Goal: Information Seeking & Learning: Learn about a topic

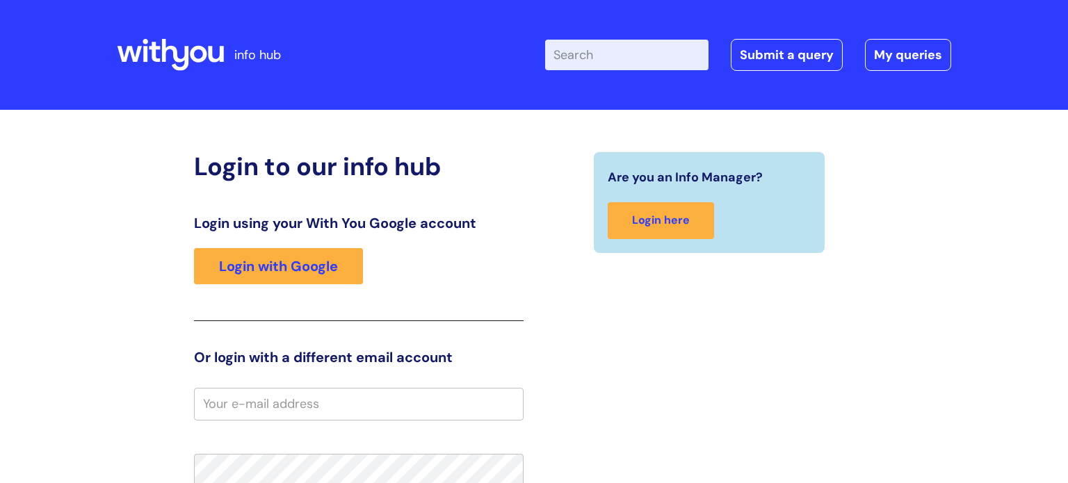
click at [590, 61] on input "Enter your search term here..." at bounding box center [626, 55] width 163 height 31
type input "employee support"
click button "Search" at bounding box center [0, 0] width 0 height 0
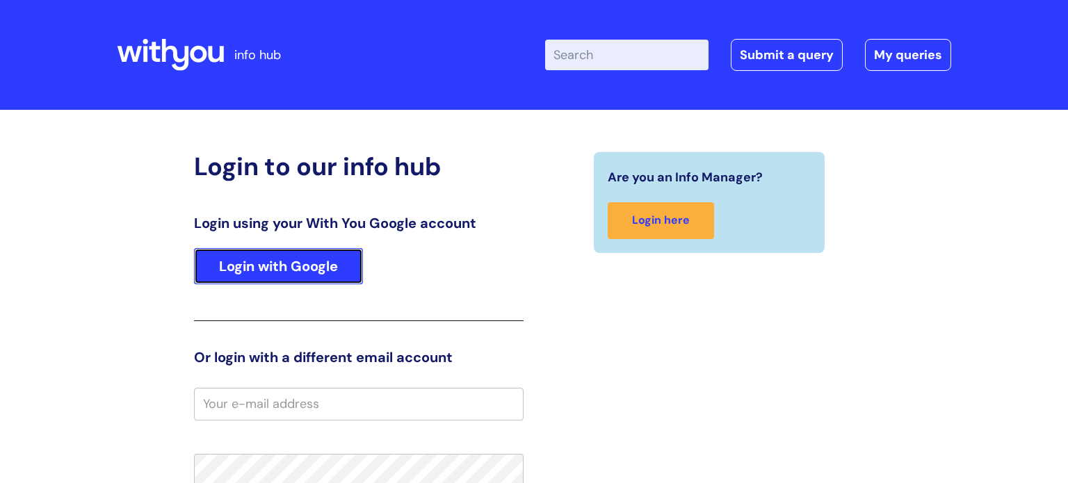
click at [284, 275] on link "Login with Google" at bounding box center [278, 266] width 169 height 36
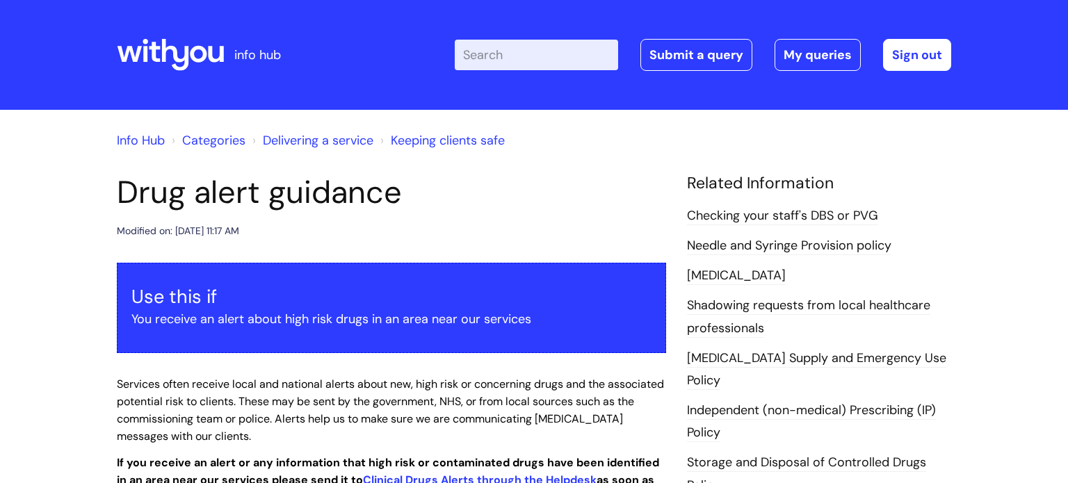
click at [133, 142] on link "Info Hub" at bounding box center [141, 140] width 48 height 17
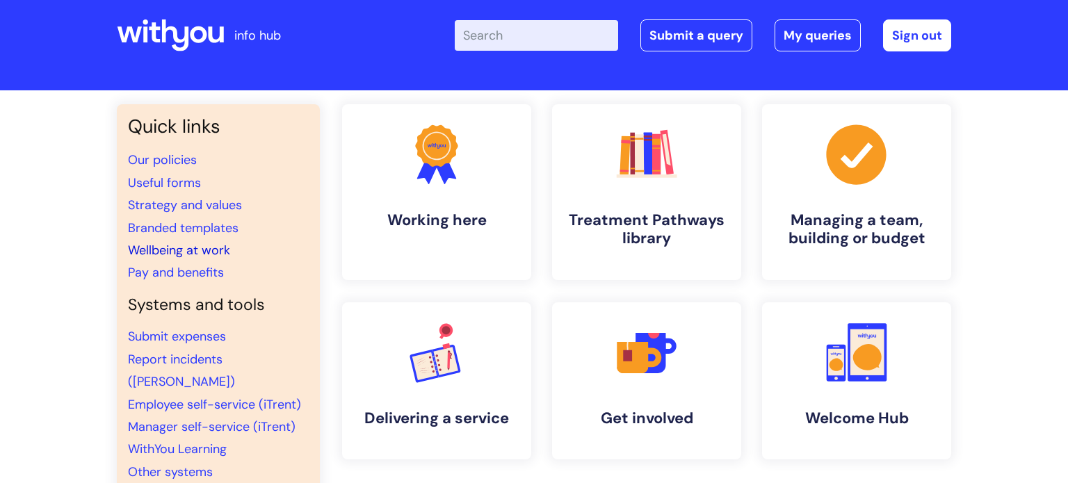
scroll to position [22, 0]
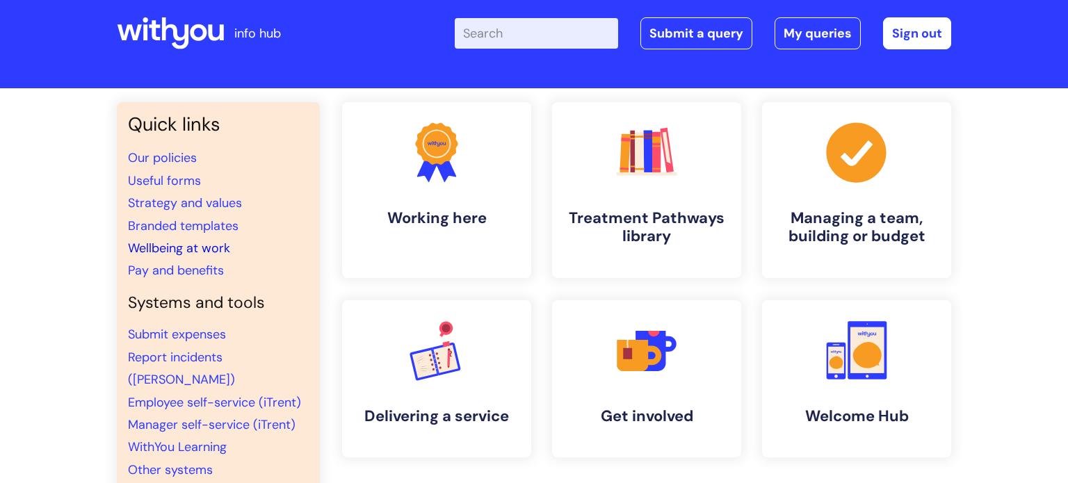
click at [202, 250] on link "Wellbeing at work" at bounding box center [179, 248] width 102 height 17
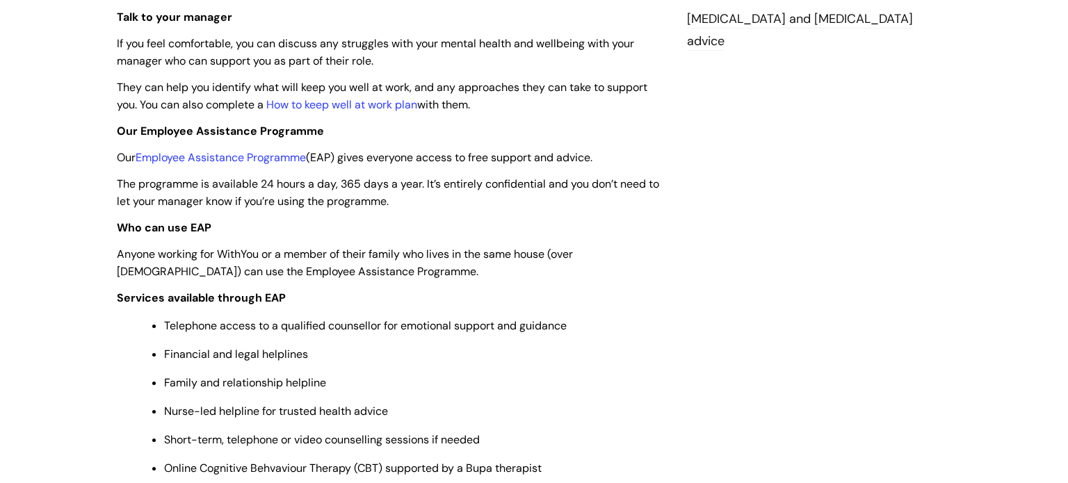
scroll to position [434, 0]
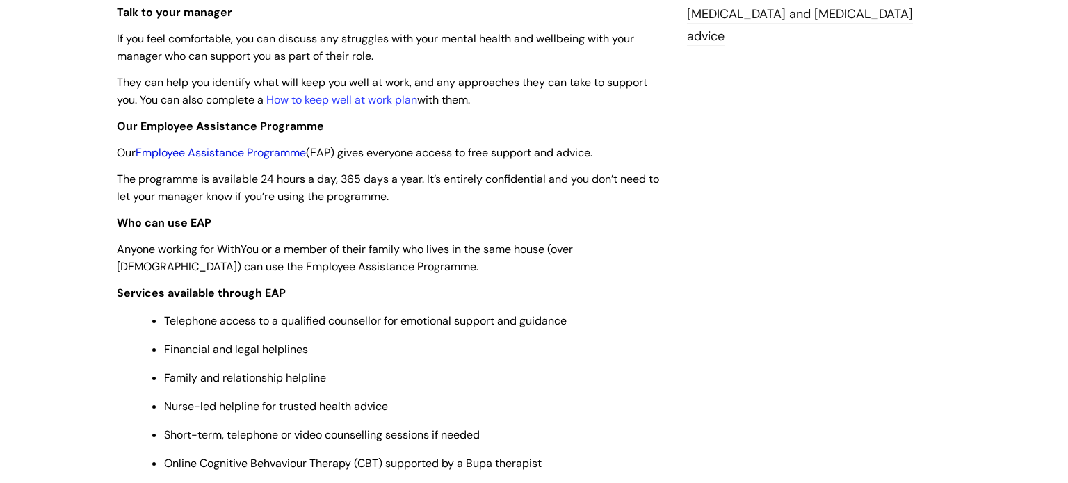
click at [237, 158] on link "Employee Assistance Programme" at bounding box center [221, 152] width 170 height 15
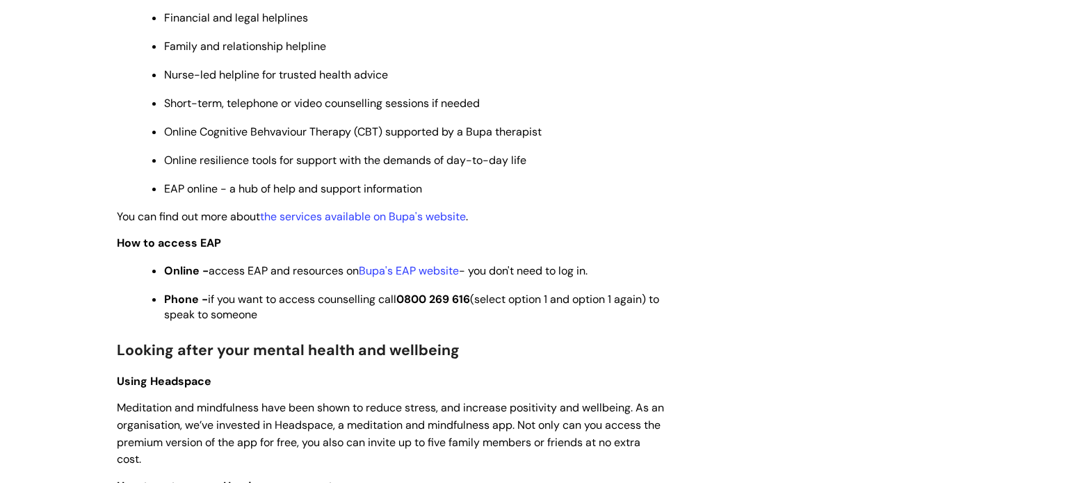
scroll to position [773, 0]
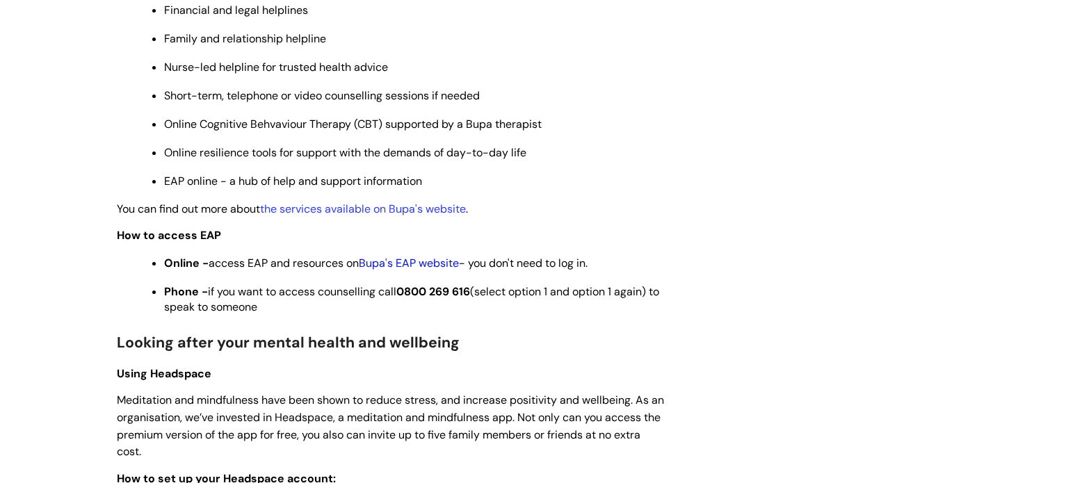
click at [419, 270] on link "Bupa's EAP website" at bounding box center [409, 263] width 100 height 15
